Goal: Task Accomplishment & Management: Use online tool/utility

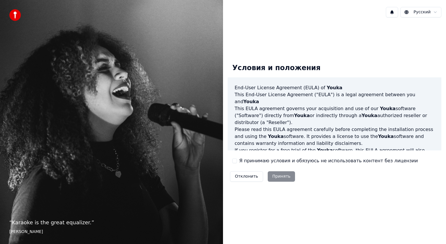
click at [232, 158] on div "Условия и положения End-User License Agreement (EULA) of Youka This End-User Li…" at bounding box center [334, 122] width 214 height 126
click at [234, 160] on button "Я принимаю условия и обязуюсь не использовать контент без лицензии" at bounding box center [234, 161] width 5 height 5
click at [274, 179] on button "Принять" at bounding box center [281, 176] width 28 height 10
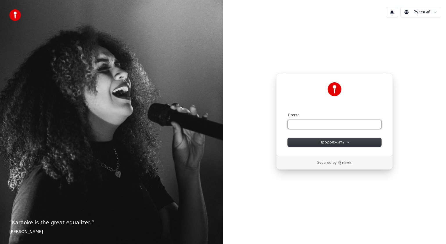
click at [314, 125] on input "Почта" at bounding box center [334, 124] width 93 height 9
click at [306, 126] on input "Почта" at bounding box center [334, 124] width 93 height 9
click at [307, 126] on input "Почта" at bounding box center [334, 124] width 93 height 9
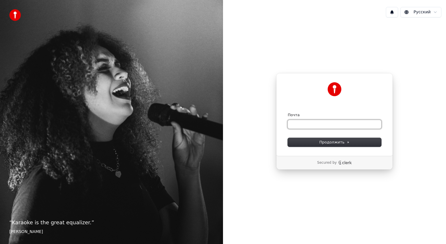
click at [307, 126] on input "Почта" at bounding box center [334, 124] width 93 height 9
click at [308, 126] on input "Почта" at bounding box center [334, 124] width 93 height 9
type input "*"
click at [312, 142] on button "Продолжить" at bounding box center [334, 142] width 93 height 9
type input "**********"
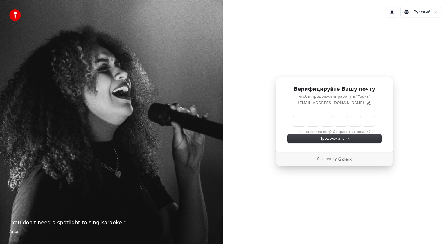
click at [381, 103] on div "Верифицируйте Вашу почту чтобы продолжить работу в "Youka" ahmedtim190285@gmail…" at bounding box center [334, 115] width 117 height 76
click at [294, 117] on input "Enter verification code. Digit 1" at bounding box center [299, 121] width 12 height 10
type input "*"
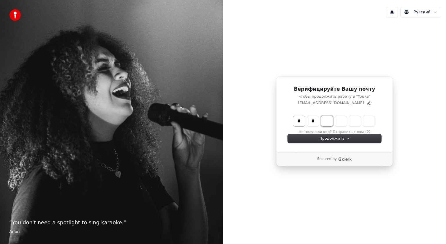
type input "**"
type input "*"
type input "***"
type input "*"
type input "****"
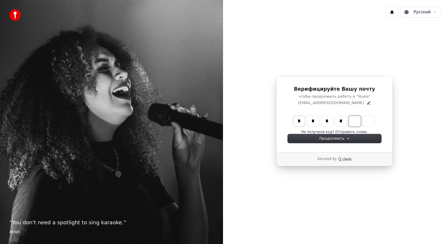
type input "*"
type input "******"
type input "*"
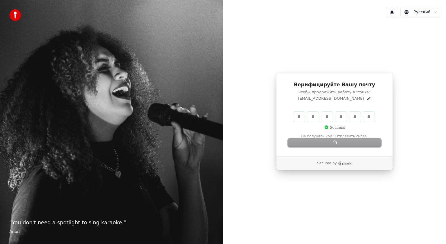
click at [11, 14] on img at bounding box center [15, 15] width 12 height 12
click at [339, 140] on div "Продолжить" at bounding box center [334, 143] width 93 height 9
drag, startPoint x: 68, startPoint y: 211, endPoint x: 58, endPoint y: 223, distance: 15.2
click at [68, 211] on div "“ You don't need a spotlight to sing karaoke. ” Anon" at bounding box center [111, 122] width 223 height 244
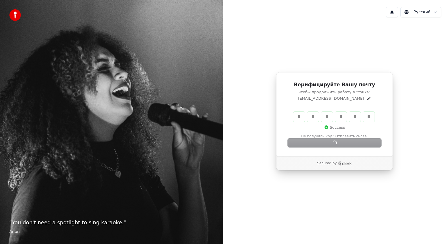
drag, startPoint x: 58, startPoint y: 223, endPoint x: 41, endPoint y: 115, distance: 108.9
click at [58, 223] on p "“ You don't need a spotlight to sing karaoke. ”" at bounding box center [111, 223] width 204 height 8
drag, startPoint x: 37, startPoint y: 165, endPoint x: 44, endPoint y: 176, distance: 12.6
click at [37, 165] on div "“ You don't need a spotlight to sing karaoke. ” Anon" at bounding box center [111, 122] width 223 height 244
drag, startPoint x: 44, startPoint y: 176, endPoint x: 85, endPoint y: 196, distance: 46.2
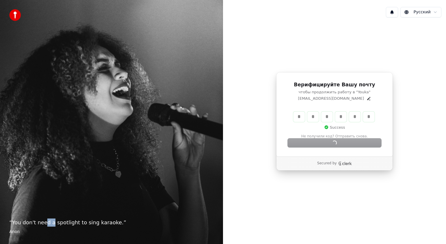
click at [57, 188] on div "“ You don't need a spotlight to sing karaoke. ” Anon" at bounding box center [111, 122] width 223 height 244
drag, startPoint x: 90, startPoint y: 198, endPoint x: 238, endPoint y: 152, distance: 155.5
click at [127, 196] on div "“ You don't need a spotlight to sing karaoke. ” Anon" at bounding box center [111, 122] width 223 height 244
drag, startPoint x: 287, startPoint y: 130, endPoint x: 292, endPoint y: 128, distance: 5.7
click at [288, 129] on div "****** Enter the 6 -digit verification code * * * * * * Success Не получили код…" at bounding box center [334, 125] width 93 height 28
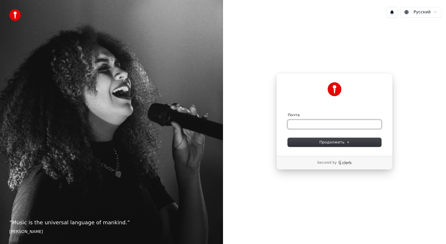
click at [324, 123] on input "Почта" at bounding box center [334, 124] width 93 height 9
click at [324, 124] on input "Почта" at bounding box center [334, 124] width 93 height 9
click at [323, 123] on input "Почта" at bounding box center [334, 124] width 93 height 9
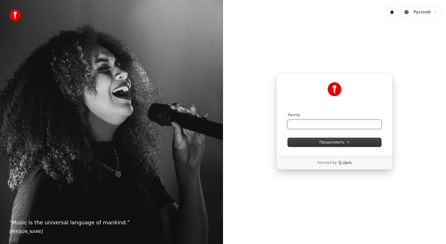
click at [323, 123] on input "Почта" at bounding box center [334, 124] width 93 height 9
click at [338, 127] on input "Почта" at bounding box center [334, 124] width 93 height 9
click at [337, 124] on input "Почта" at bounding box center [334, 124] width 93 height 9
drag, startPoint x: 339, startPoint y: 148, endPoint x: 333, endPoint y: 144, distance: 7.0
click at [336, 147] on div "**********" at bounding box center [334, 114] width 117 height 83
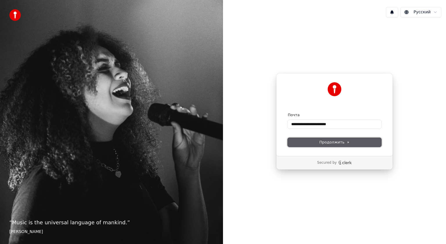
click at [330, 142] on span "Продолжить" at bounding box center [334, 142] width 30 height 5
type input "**********"
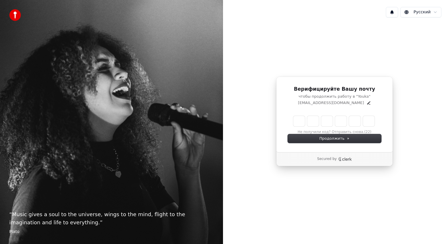
click at [382, 106] on div "Верифицируйте Вашу почту чтобы продолжить работу в "Youka" [EMAIL_ADDRESS][DOMA…" at bounding box center [334, 115] width 117 height 76
click at [297, 120] on input "Enter verification code. Digit 1" at bounding box center [299, 121] width 12 height 10
type input "*"
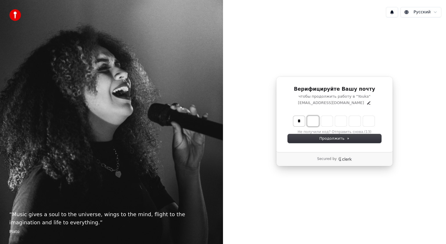
type input "*"
type input "**"
type input "*"
type input "***"
type input "*"
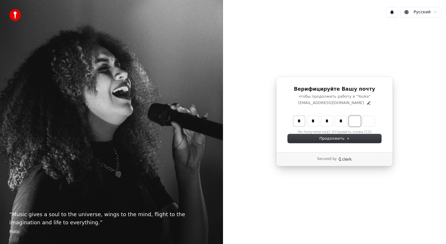
type input "****"
type input "*"
type input "******"
type input "*"
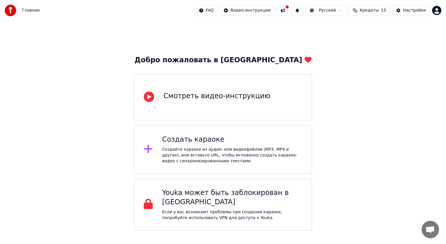
click at [227, 142] on div "Создать караоке" at bounding box center [232, 139] width 140 height 9
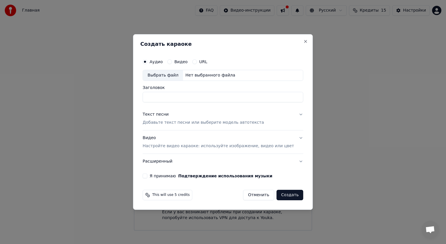
click at [181, 95] on div "Заголовок" at bounding box center [222, 94] width 160 height 17
click at [181, 95] on input "Заголовок" at bounding box center [222, 97] width 160 height 10
click at [147, 174] on button "Я принимаю Подтверждение использования музыки" at bounding box center [144, 176] width 5 height 5
click at [182, 97] on input "Заголовок" at bounding box center [222, 97] width 160 height 10
click at [303, 42] on button "Close" at bounding box center [305, 41] width 5 height 5
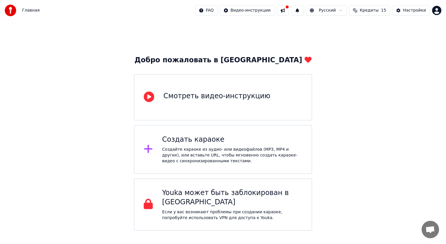
click at [264, 12] on html "Главная FAQ Видео-инструкции Русский Кредиты 15 Настройки Добро пожаловать в Yo…" at bounding box center [223, 115] width 446 height 231
click at [262, 24] on div "Инструкция по быстрому запуску" at bounding box center [263, 22] width 87 height 9
click at [11, 12] on img at bounding box center [11, 11] width 12 height 12
click at [13, 12] on img at bounding box center [11, 11] width 12 height 12
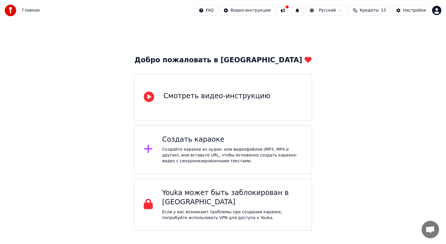
drag, startPoint x: 13, startPoint y: 12, endPoint x: 135, endPoint y: 28, distance: 123.2
click at [14, 12] on img at bounding box center [11, 11] width 12 height 12
click at [289, 8] on button at bounding box center [282, 10] width 12 height 10
click at [409, 14] on button "Настройки" at bounding box center [410, 10] width 37 height 10
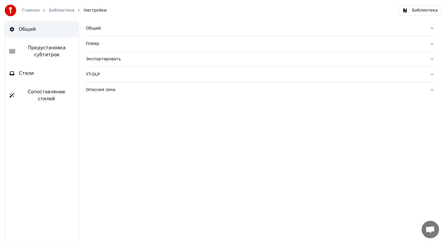
click at [113, 46] on button "Плеер" at bounding box center [260, 43] width 348 height 15
